Goal: Find specific page/section: Find specific page/section

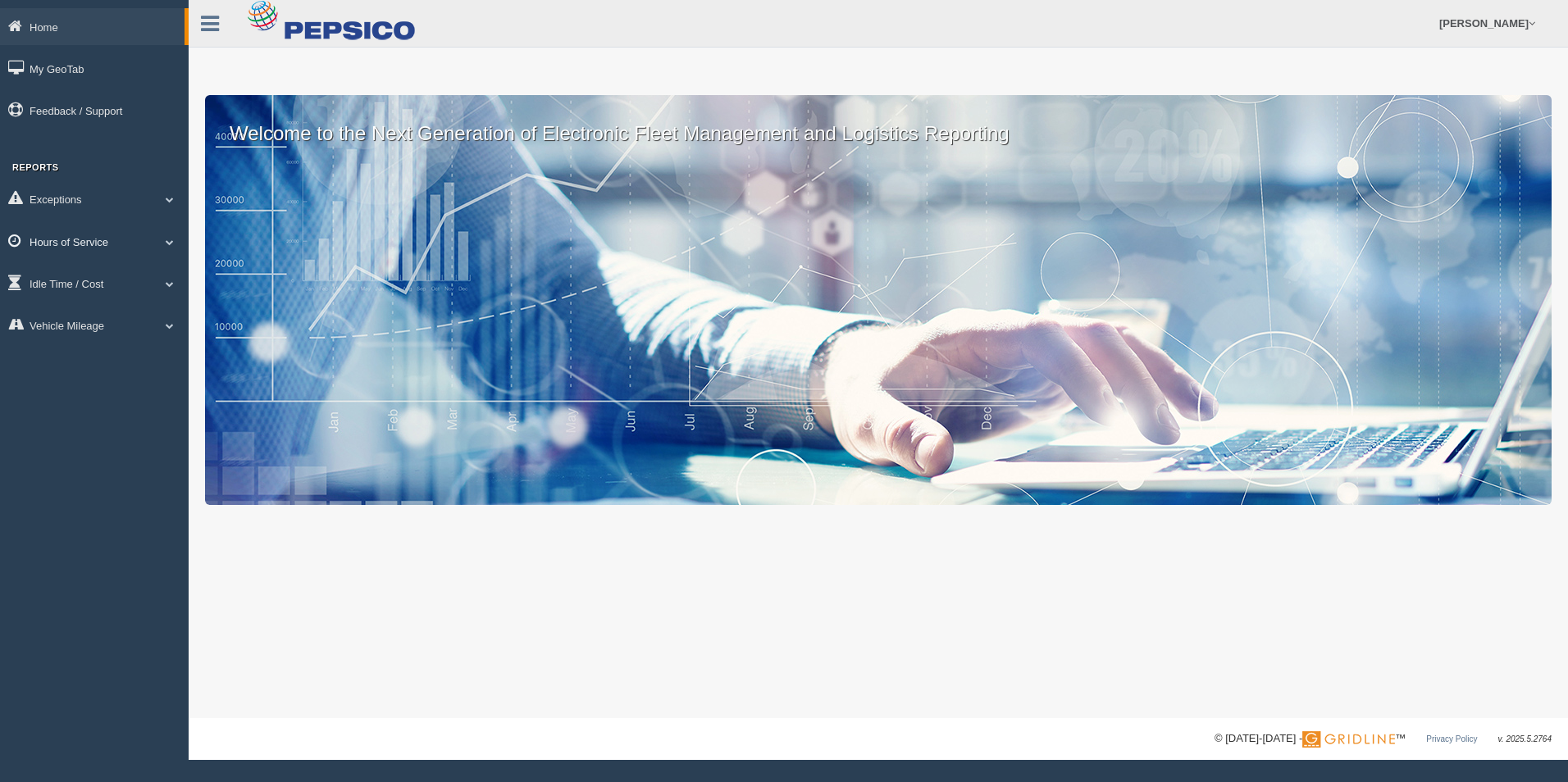
click at [172, 240] on span at bounding box center [170, 242] width 21 height 8
click at [131, 307] on link "HOS Violation Audit Reports" at bounding box center [107, 308] width 155 height 30
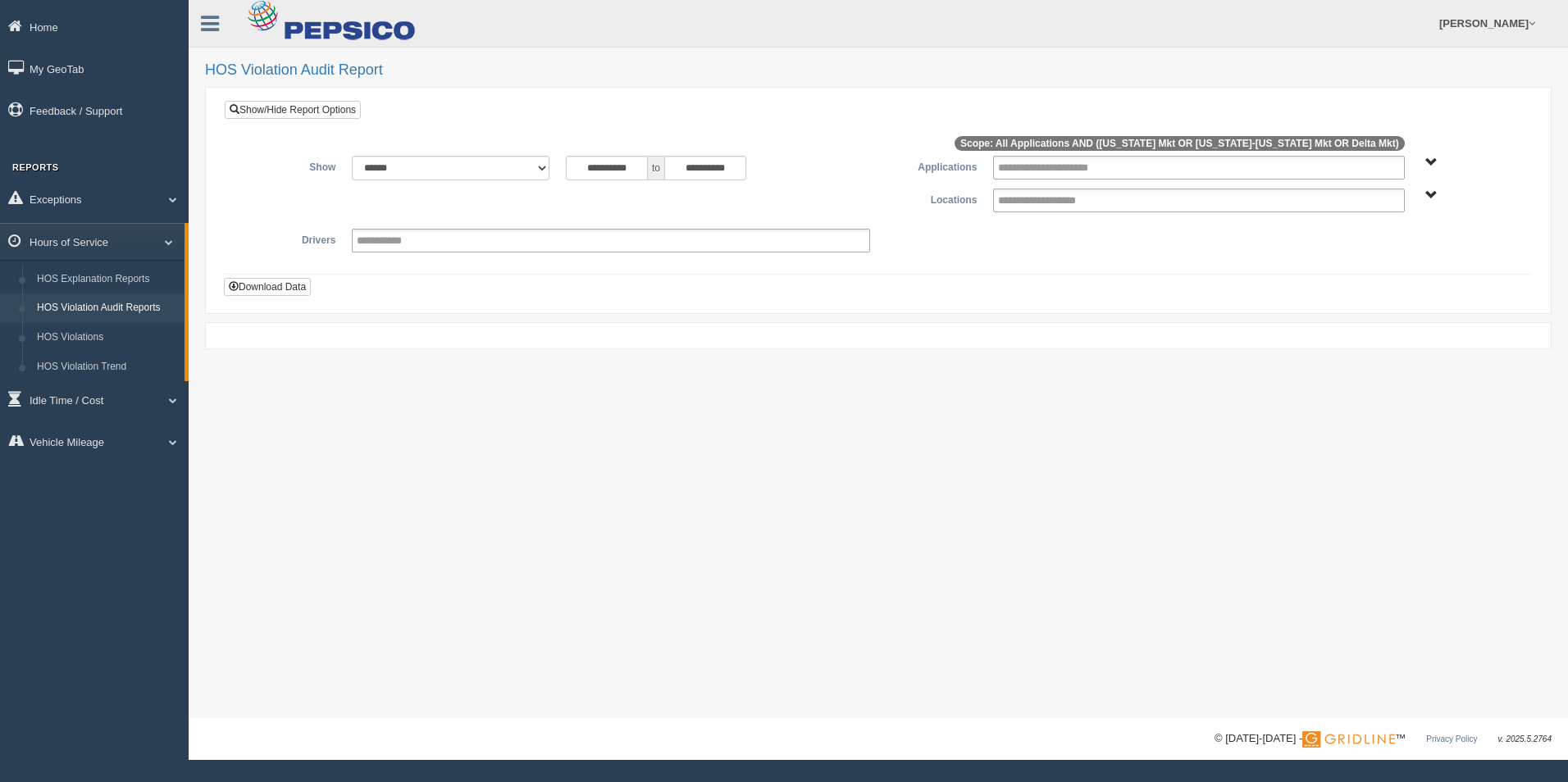
click at [106, 277] on link "HOS Explanation Reports" at bounding box center [107, 279] width 155 height 30
